Goal: Check status

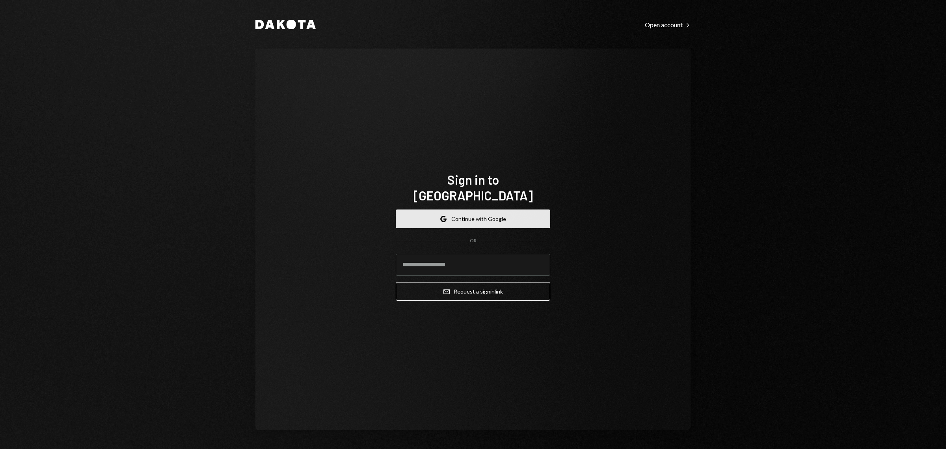
click at [496, 213] on button "Google Continue with Google" at bounding box center [473, 218] width 155 height 19
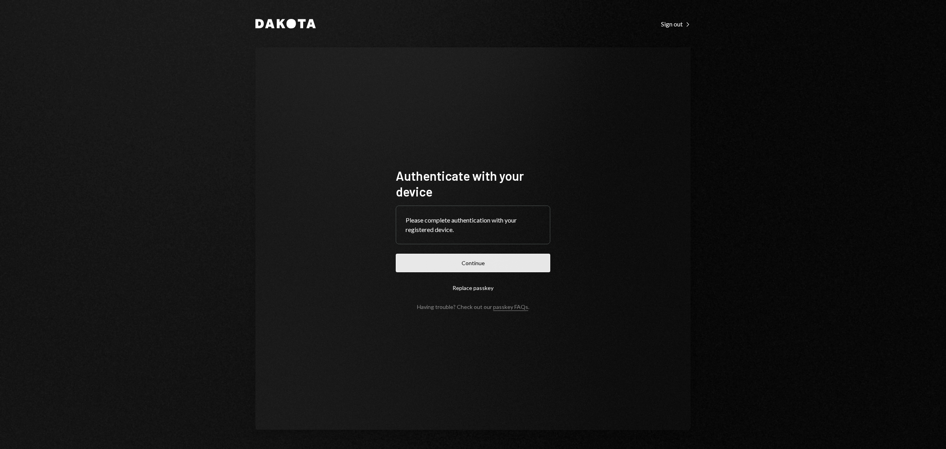
click at [495, 263] on button "Continue" at bounding box center [473, 262] width 155 height 19
click at [476, 264] on button "Continue" at bounding box center [473, 262] width 155 height 19
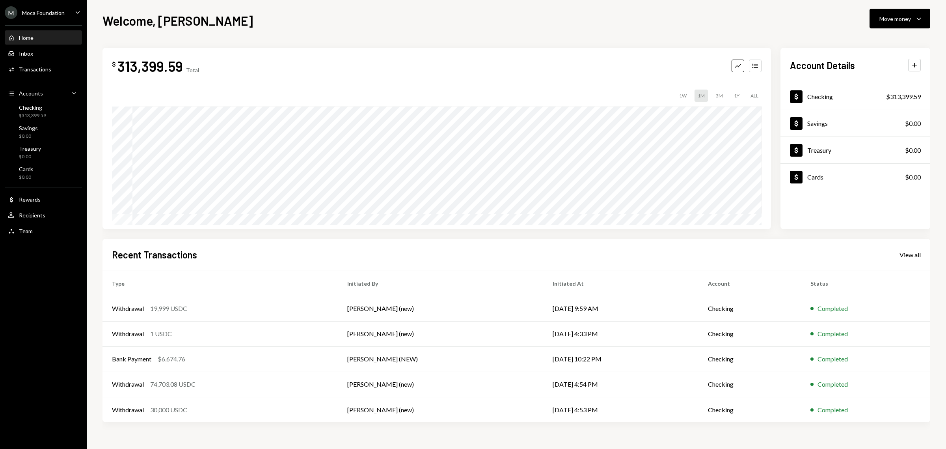
click at [61, 10] on div "Moca Foundation" at bounding box center [43, 12] width 43 height 7
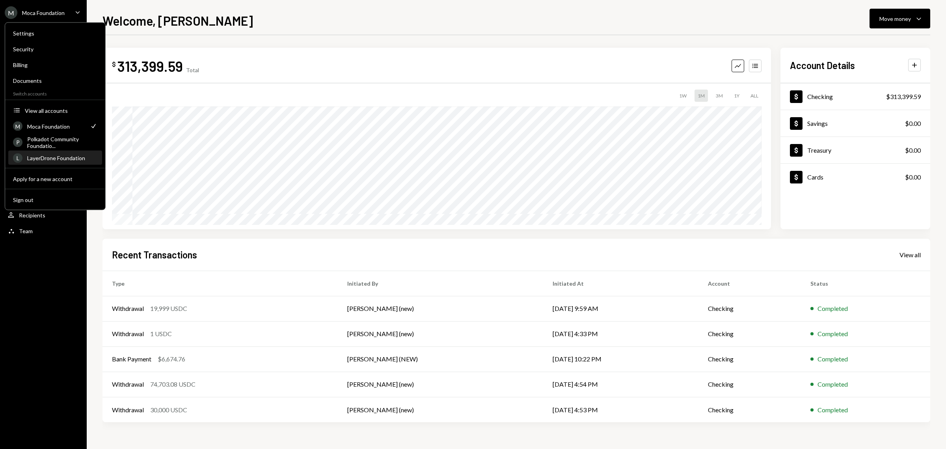
click at [72, 160] on div "LayerDrone Foundation" at bounding box center [62, 158] width 70 height 7
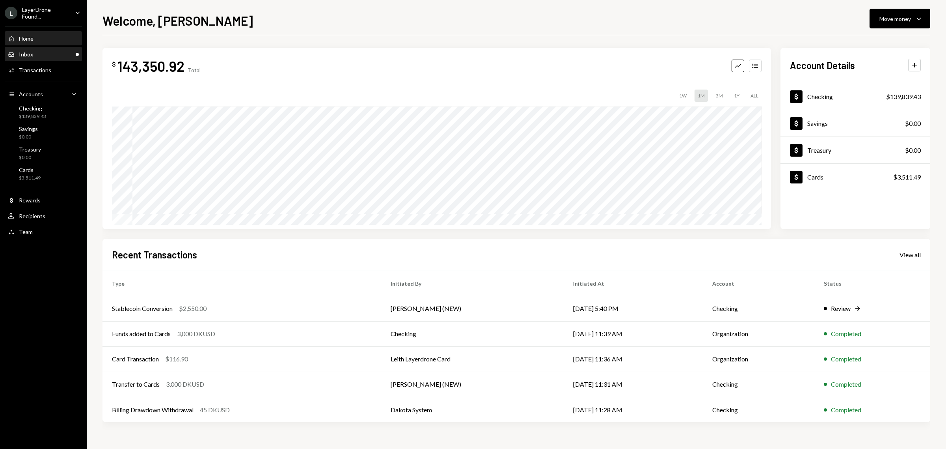
click at [19, 54] on div "Inbox" at bounding box center [26, 54] width 14 height 7
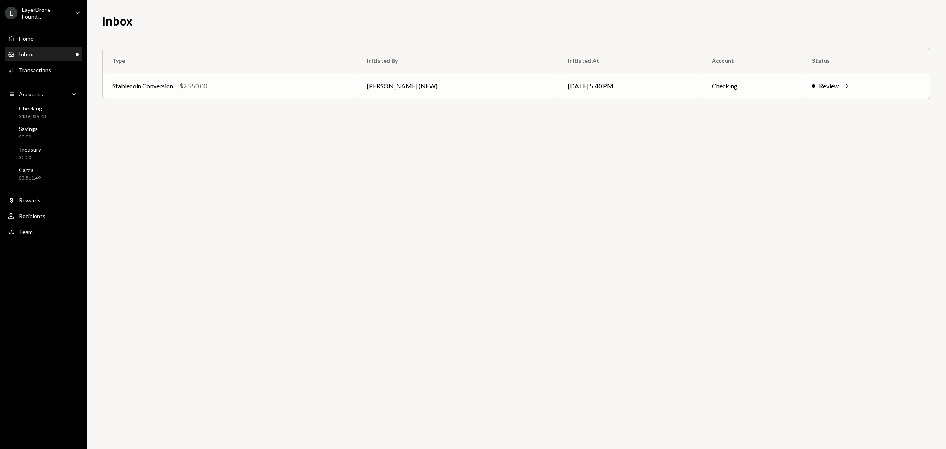
click at [196, 85] on div "$2,550.00" at bounding box center [193, 85] width 28 height 9
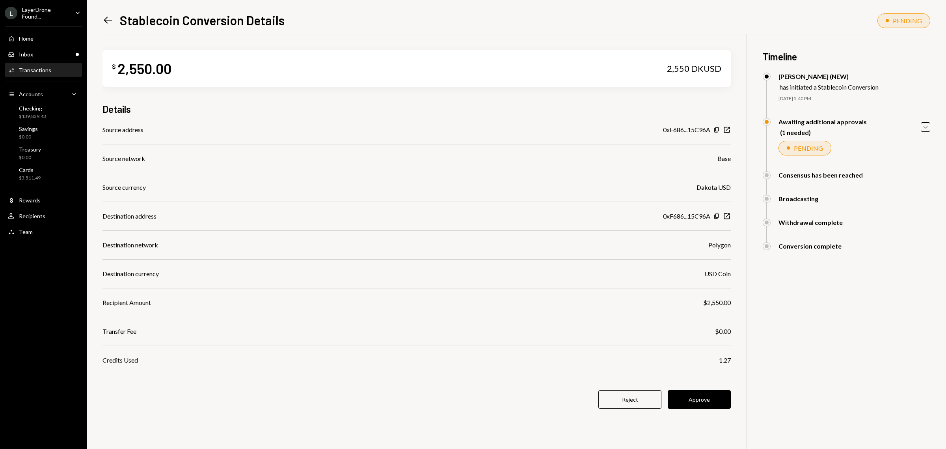
click at [704, 401] on button "Approve" at bounding box center [699, 399] width 63 height 19
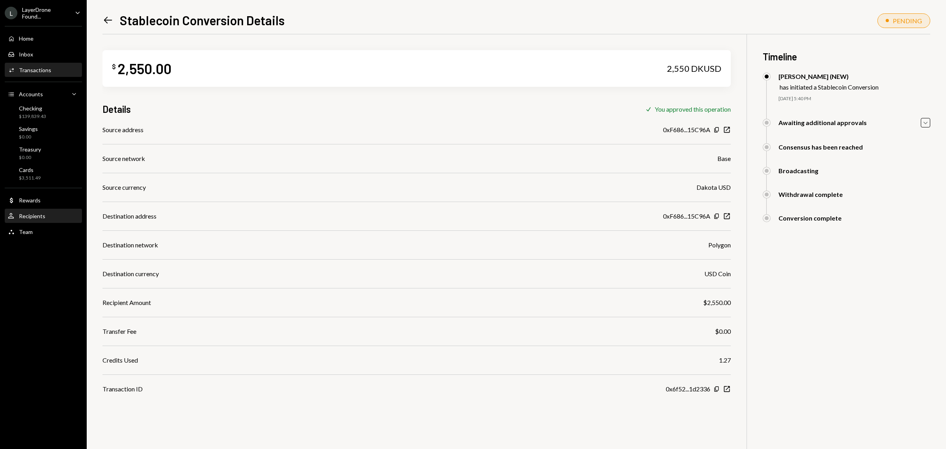
click at [29, 213] on div "Recipients" at bounding box center [32, 215] width 26 height 7
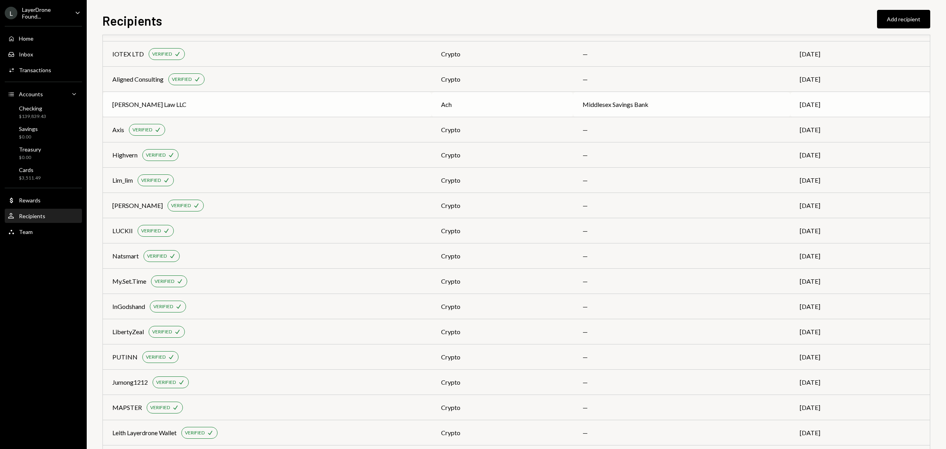
scroll to position [145, 0]
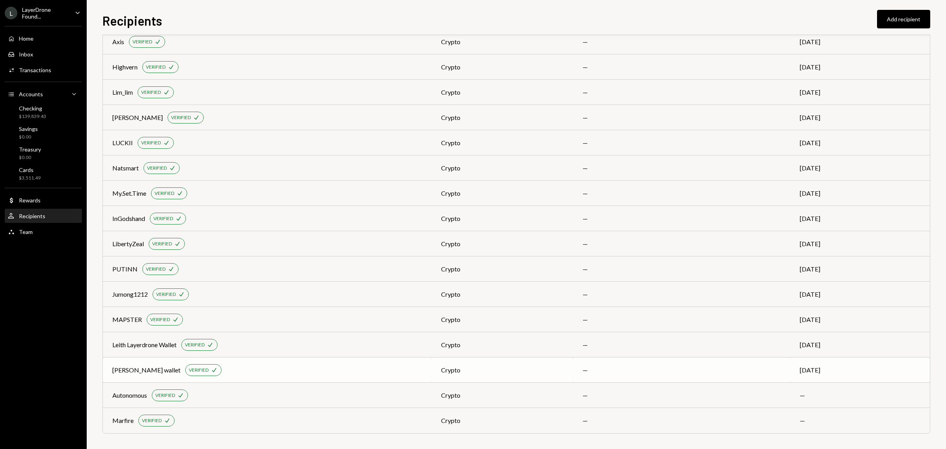
click at [269, 367] on div "[PERSON_NAME] wallet VERIFIED Check" at bounding box center [267, 370] width 310 height 12
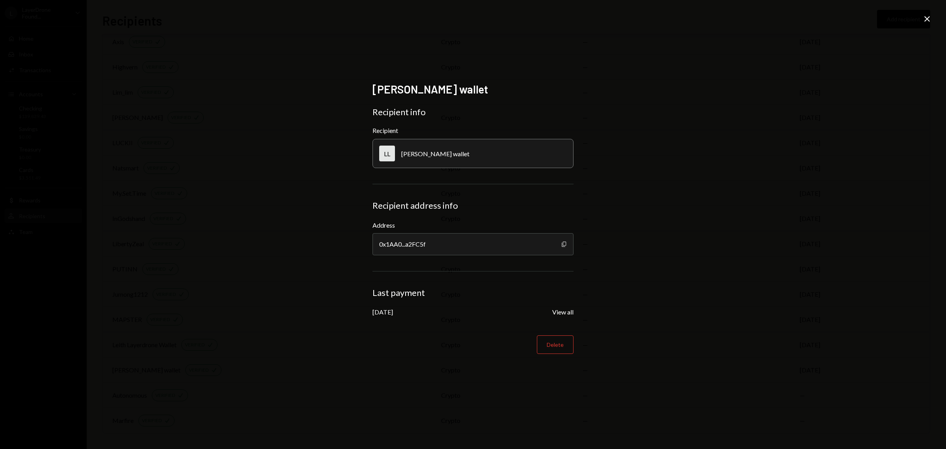
click at [564, 242] on icon "Copy" at bounding box center [564, 244] width 6 height 6
click at [926, 19] on icon at bounding box center [927, 19] width 6 height 6
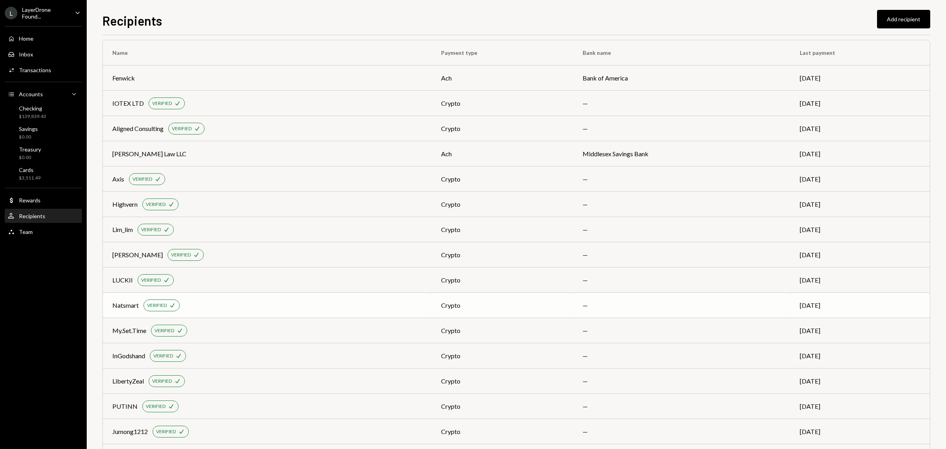
scroll to position [0, 0]
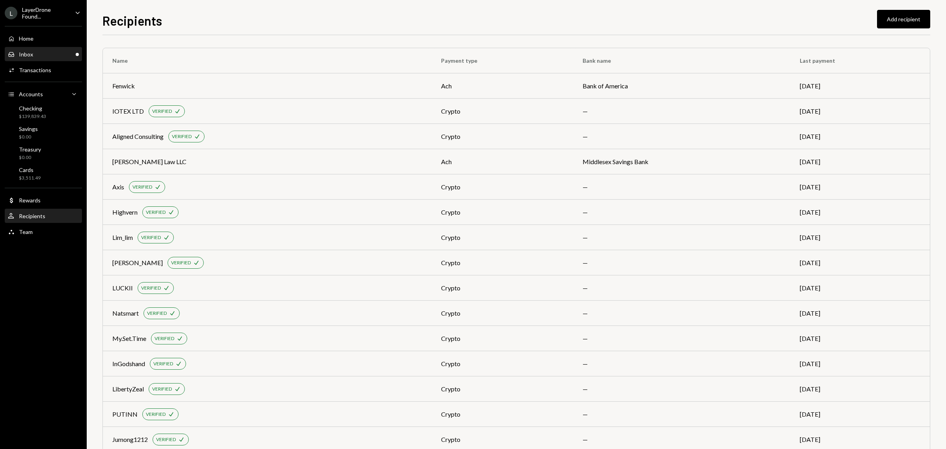
click at [58, 51] on div "Inbox Inbox" at bounding box center [43, 54] width 71 height 7
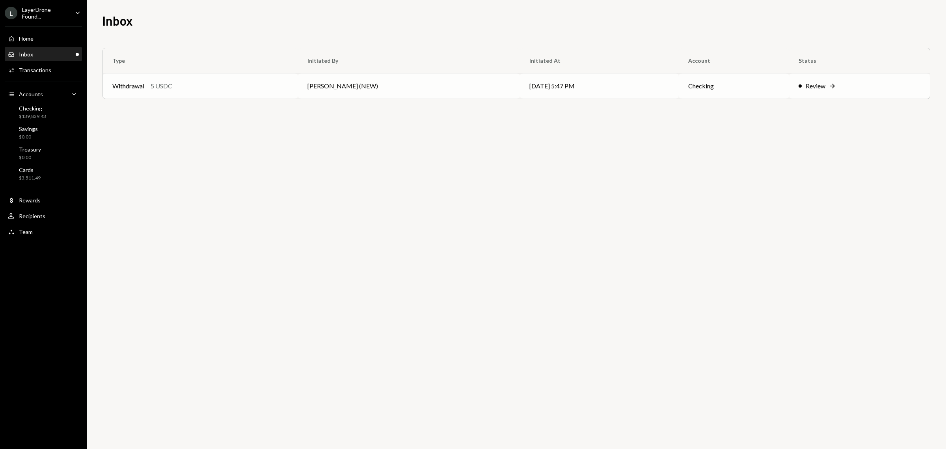
click at [806, 85] on div "Review" at bounding box center [816, 85] width 20 height 9
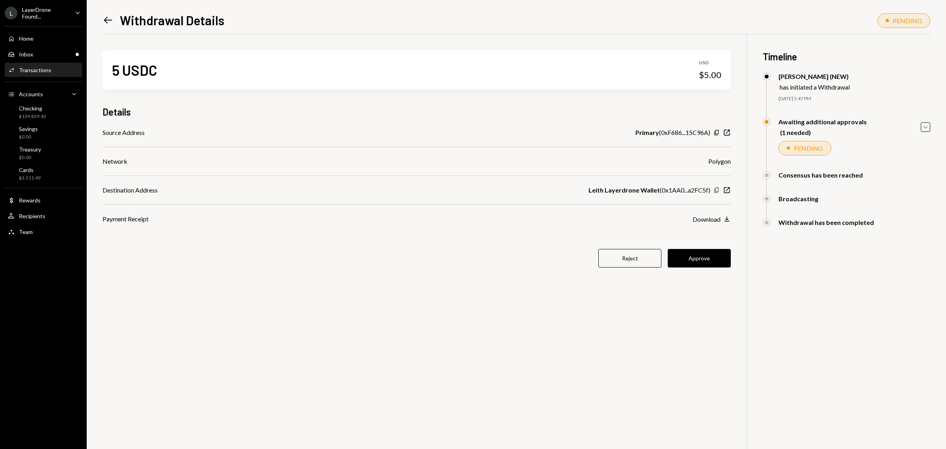
click at [717, 190] on icon "Copy" at bounding box center [717, 190] width 6 height 6
click at [711, 254] on button "Approve" at bounding box center [699, 258] width 63 height 19
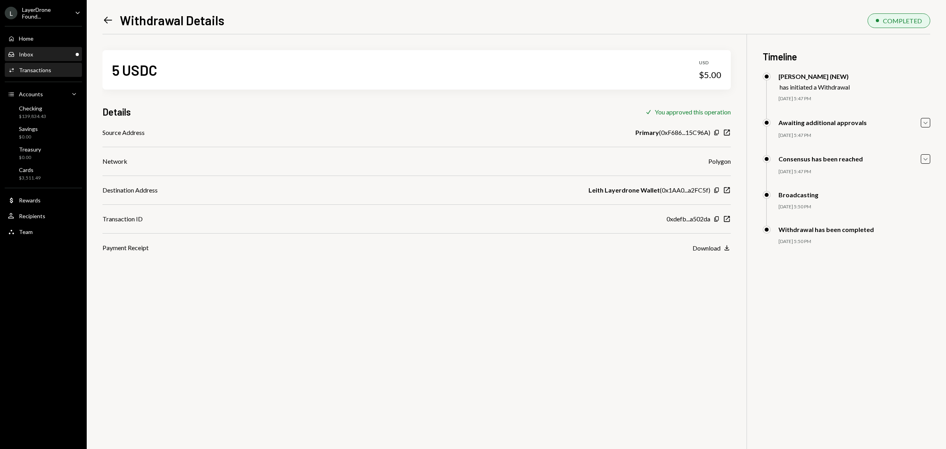
click at [36, 54] on div "Inbox Inbox" at bounding box center [43, 54] width 71 height 7
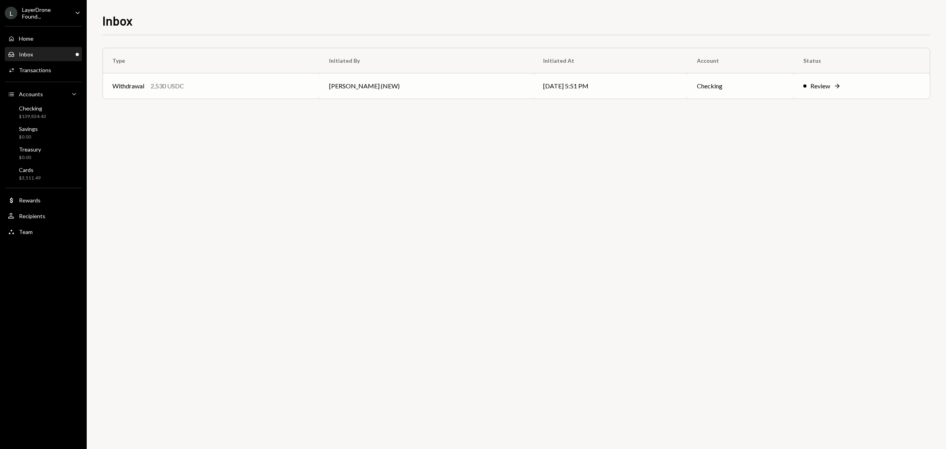
click at [797, 85] on td "Review Right Arrow" at bounding box center [862, 85] width 136 height 25
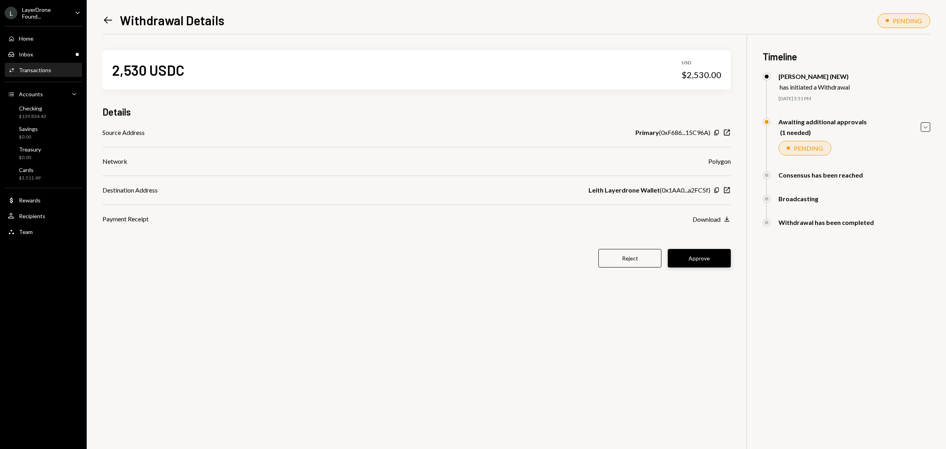
click at [690, 253] on button "Approve" at bounding box center [699, 258] width 63 height 19
